Goal: Task Accomplishment & Management: Use online tool/utility

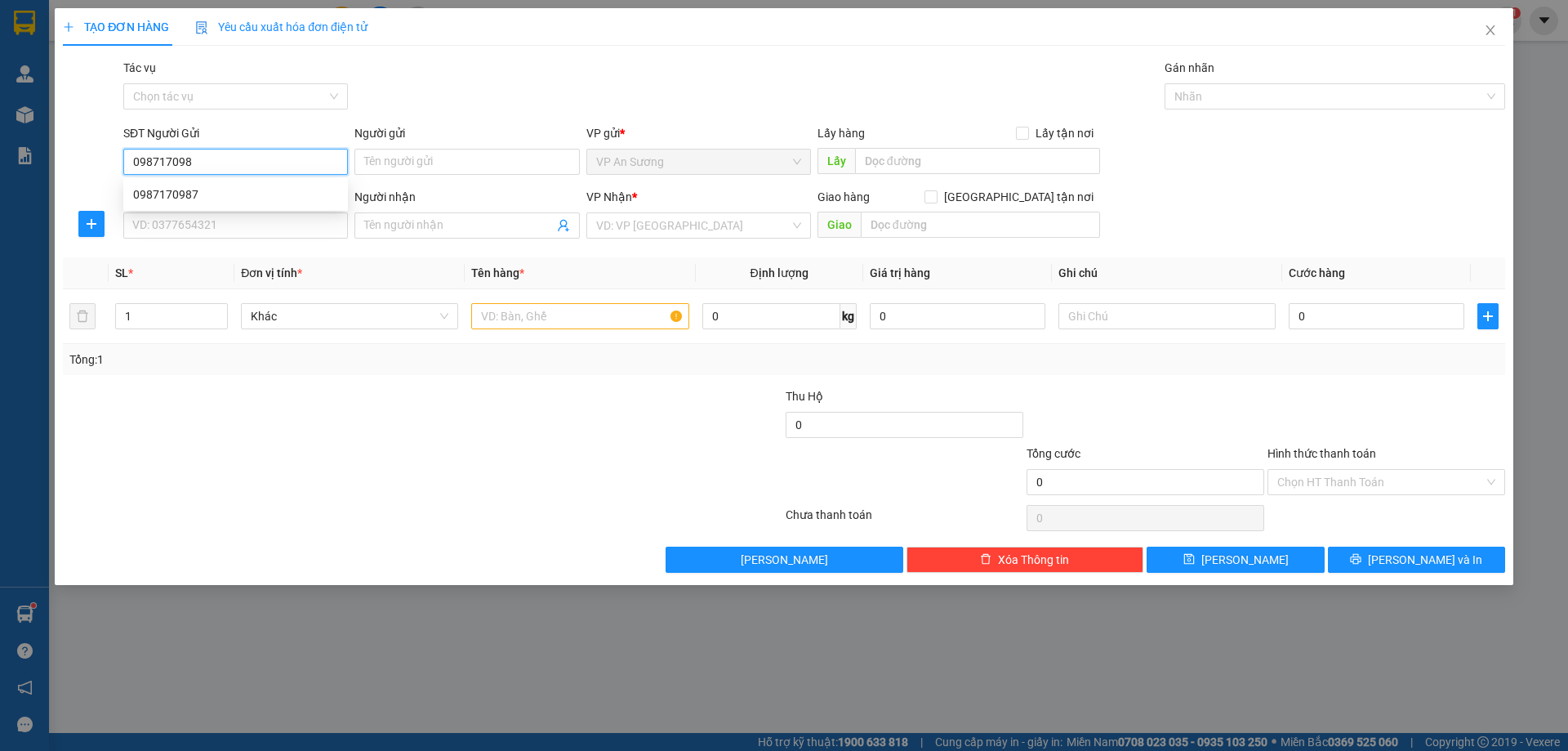
type input "0987170987"
click at [158, 190] on div "0987170987" at bounding box center [236, 194] width 205 height 18
type input "0914205565"
type input "200.000"
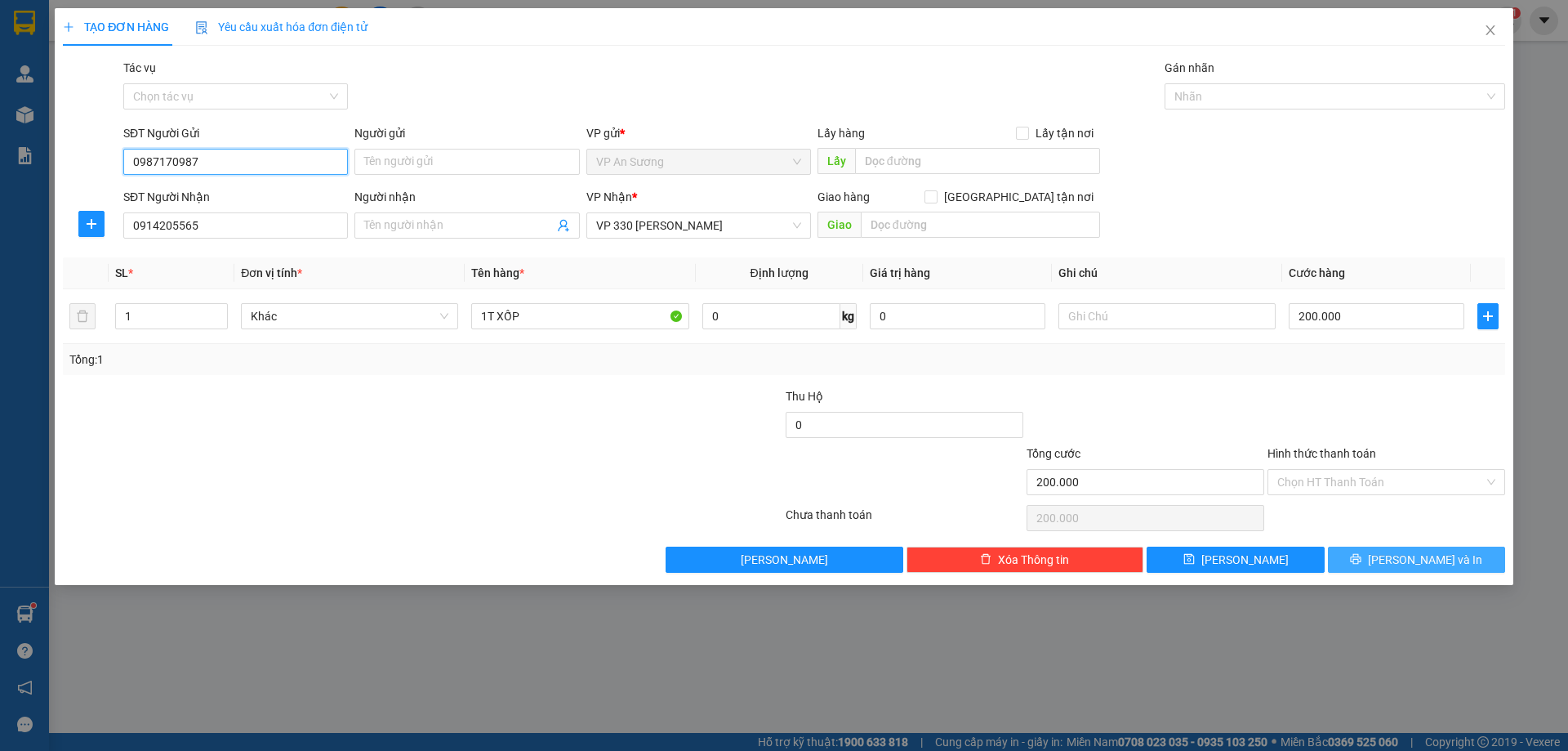
type input "0987170987"
click at [1417, 554] on span "[PERSON_NAME] và In" at bounding box center [1425, 560] width 114 height 18
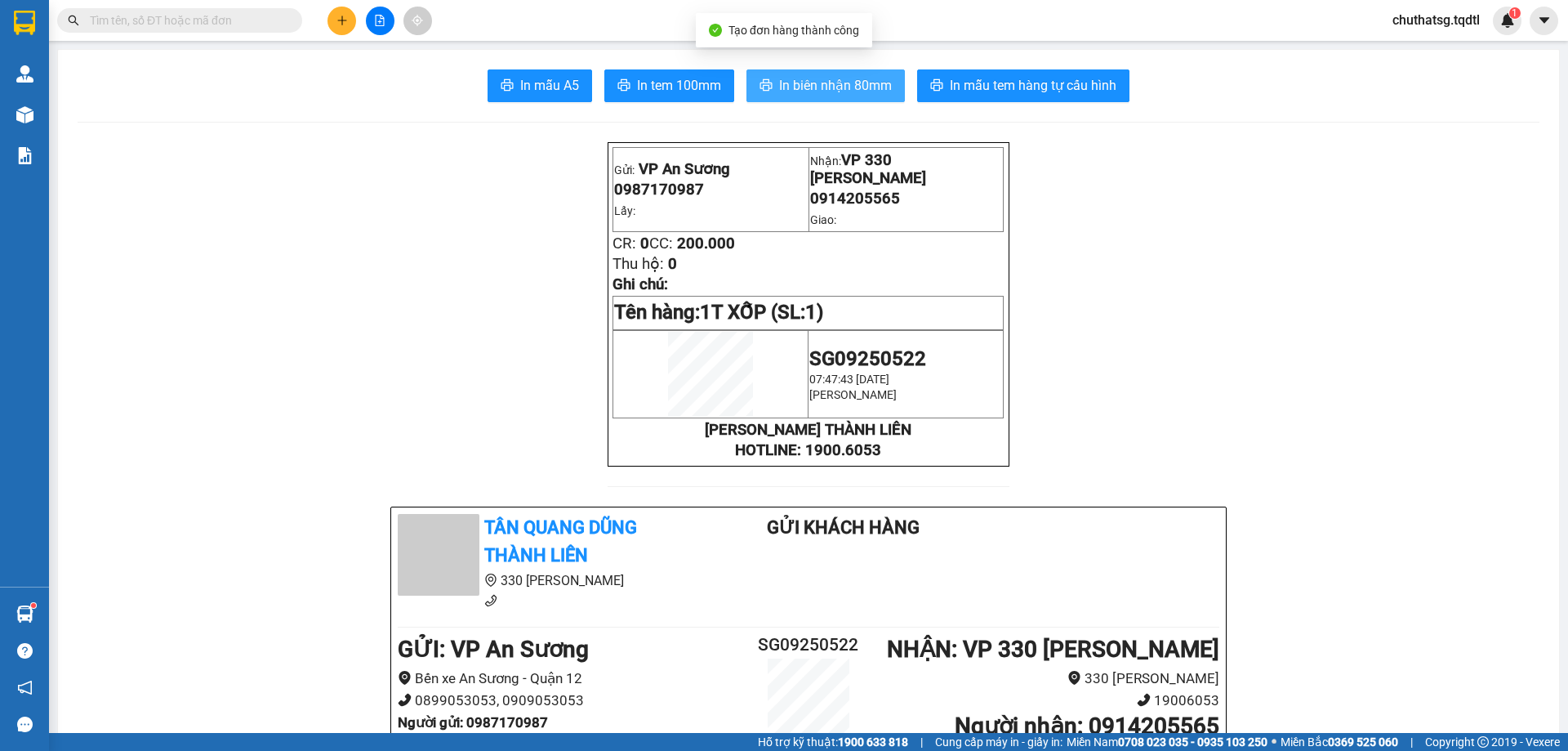
click at [822, 86] on span "In biên nhận 80mm" at bounding box center [836, 85] width 112 height 21
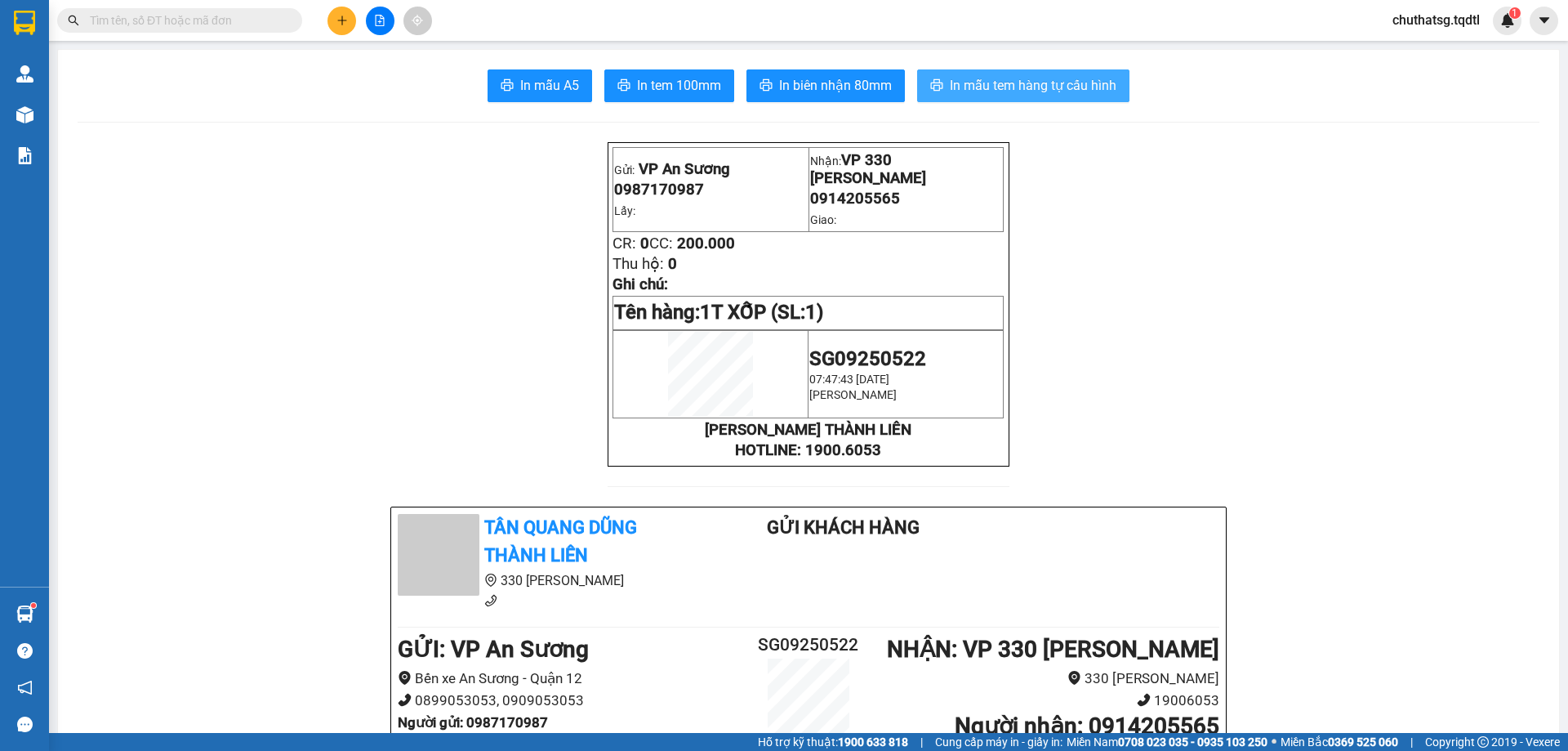
click at [1021, 85] on span "In mẫu tem hàng tự cấu hình" at bounding box center [1033, 85] width 167 height 21
